Goal: Task Accomplishment & Management: Use online tool/utility

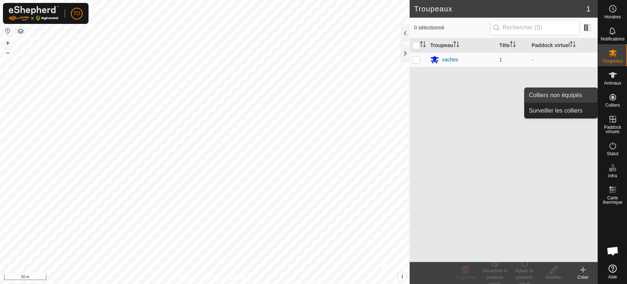
click at [575, 94] on link "Colliers non équipés" at bounding box center [561, 95] width 73 height 15
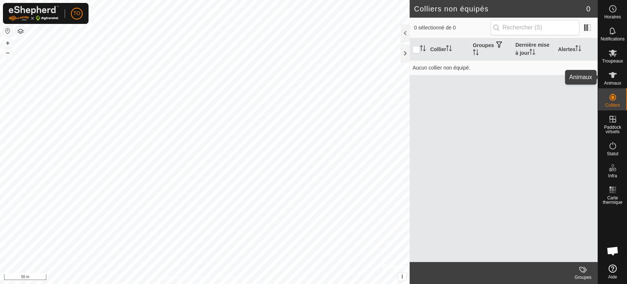
click at [610, 77] on icon at bounding box center [613, 75] width 9 height 9
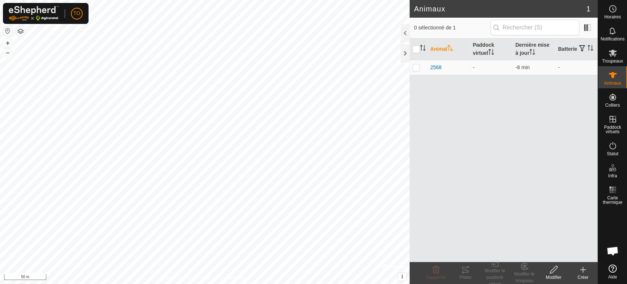
click at [585, 273] on icon at bounding box center [583, 269] width 9 height 9
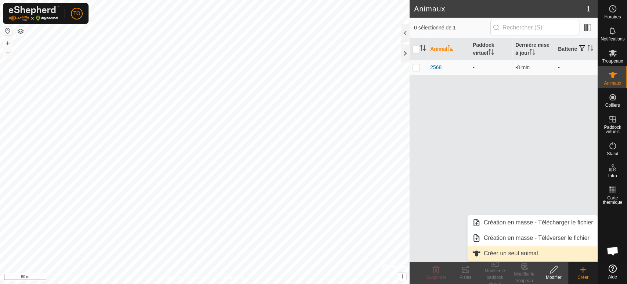
click at [520, 252] on link "Créer un seul animal" at bounding box center [533, 253] width 130 height 15
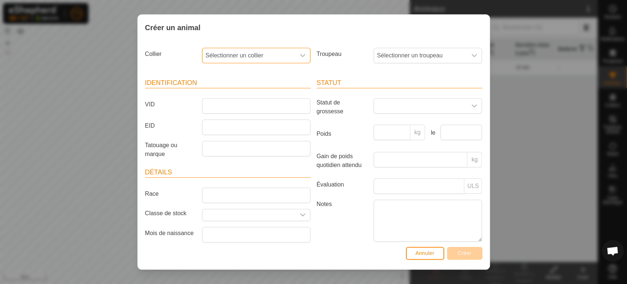
click at [243, 55] on span "Sélectionner un collier" at bounding box center [249, 55] width 93 height 15
click at [419, 249] on button "Annuler" at bounding box center [425, 253] width 38 height 13
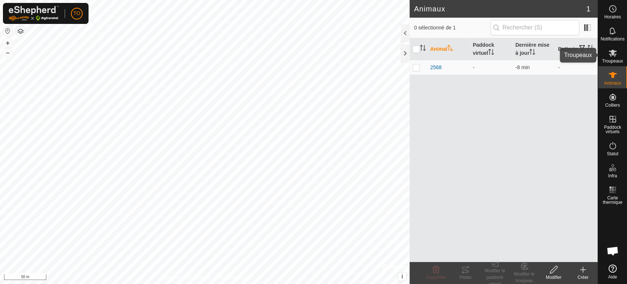
click at [609, 57] on icon at bounding box center [613, 53] width 9 height 9
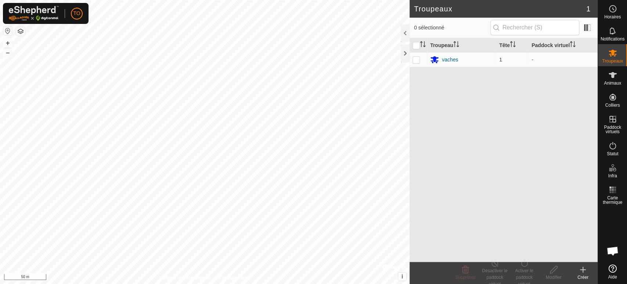
click at [581, 274] on div "Créer" at bounding box center [583, 277] width 29 height 7
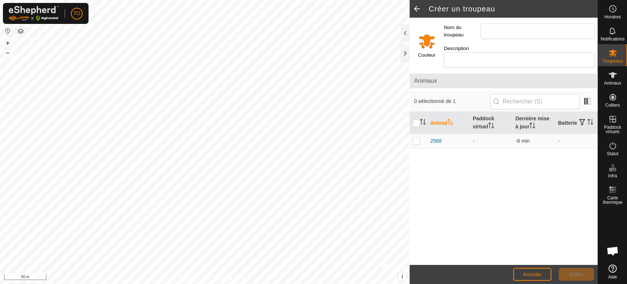
click at [426, 38] on input "Select a color" at bounding box center [427, 41] width 18 height 18
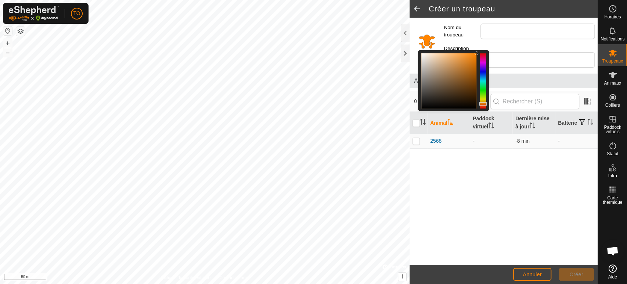
click at [527, 198] on div "Animal Paddock virtuel Dernière mise à jour Batterie 2568 - -8 min -" at bounding box center [504, 188] width 188 height 153
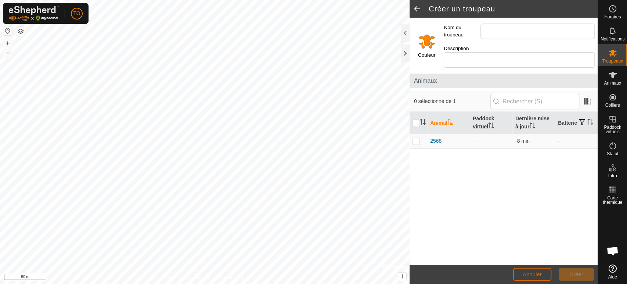
click at [546, 272] on button "Annuler" at bounding box center [532, 274] width 38 height 13
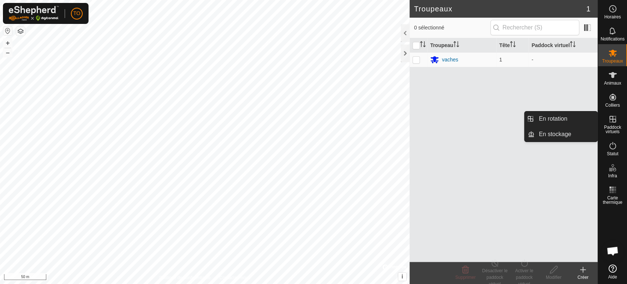
click at [613, 125] on span "Paddock virtuels" at bounding box center [612, 129] width 25 height 9
click at [576, 123] on link "En rotation" at bounding box center [566, 118] width 63 height 15
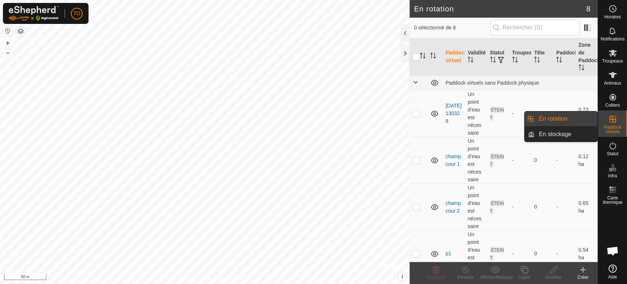
click at [556, 120] on link "En rotation" at bounding box center [566, 118] width 63 height 15
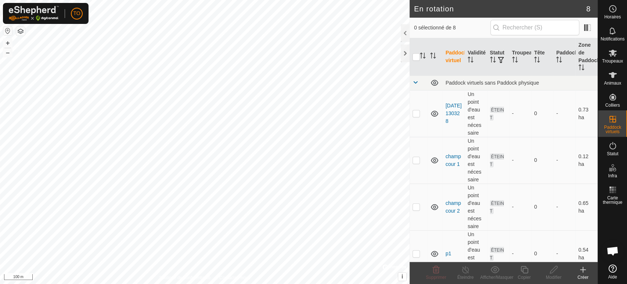
click at [585, 272] on icon at bounding box center [583, 269] width 9 height 9
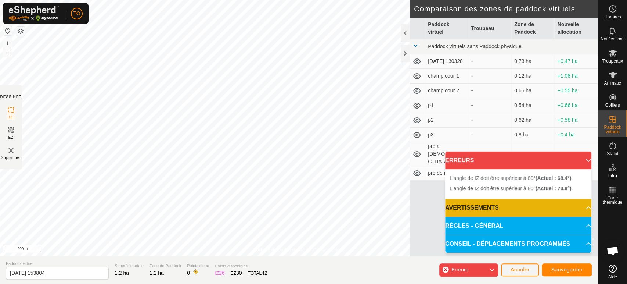
click at [242, 275] on div "Politique de confidentialité Contactez-nous 2568 2673250780 vaches - + – ⇧ i © …" at bounding box center [299, 142] width 598 height 284
